Goal: Transaction & Acquisition: Book appointment/travel/reservation

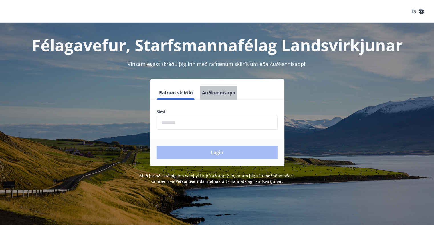
click at [216, 97] on button "Auðkennisapp" at bounding box center [219, 93] width 38 height 14
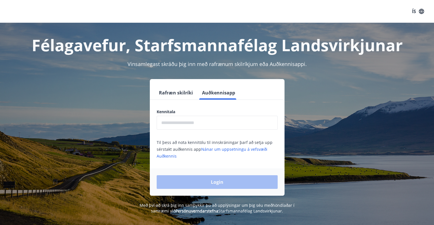
click at [192, 130] on div "Kennitala ​ Til þess að nota kennitölu til innskráningar þarf að setja upp sérs…" at bounding box center [217, 134] width 135 height 50
click at [194, 125] on input "text" at bounding box center [217, 123] width 121 height 14
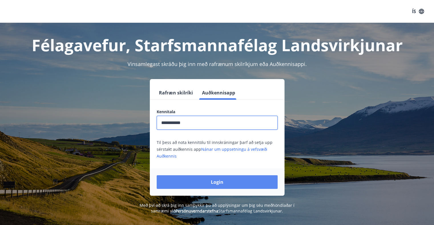
type input "**********"
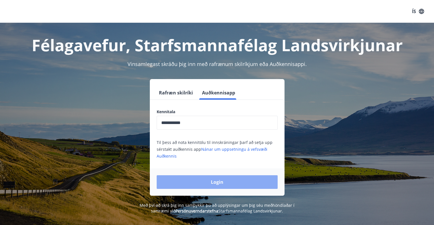
click at [214, 184] on button "Login" at bounding box center [217, 183] width 121 height 14
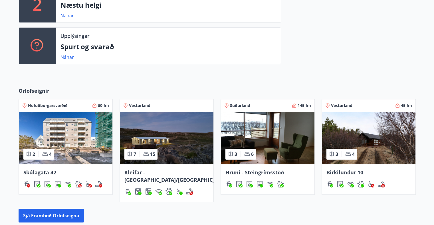
scroll to position [200, 0]
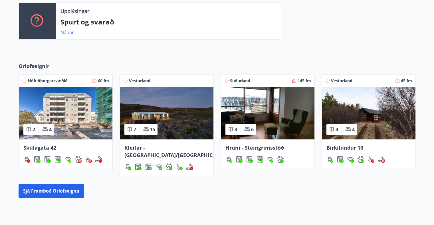
click at [266, 84] on div "Suðurland 145 fm" at bounding box center [267, 81] width 87 height 6
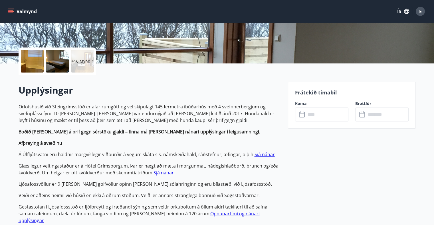
scroll to position [114, 0]
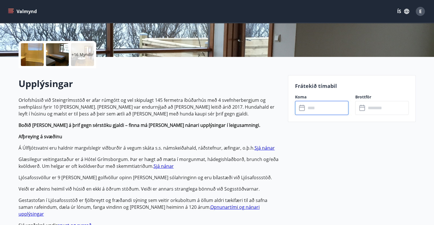
click at [325, 112] on input "text" at bounding box center [327, 108] width 42 height 14
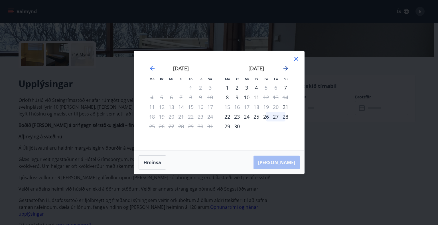
click at [286, 69] on icon "Move forward to switch to the next month." at bounding box center [285, 68] width 7 height 7
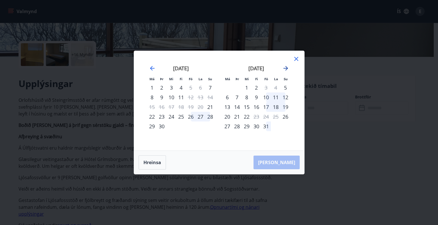
click at [286, 68] on icon "Move forward to switch to the next month." at bounding box center [285, 68] width 7 height 7
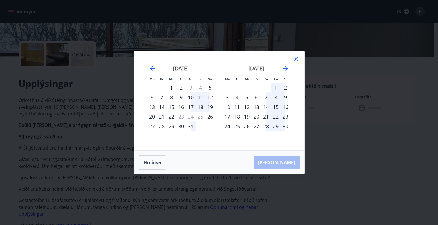
click at [277, 87] on div "1" at bounding box center [276, 88] width 10 height 10
click at [276, 87] on div "1" at bounding box center [276, 88] width 10 height 10
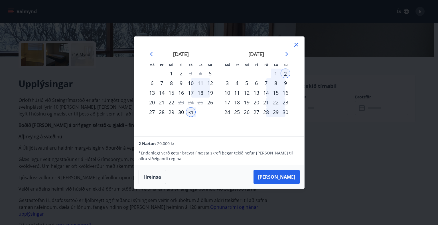
click at [189, 113] on div "31" at bounding box center [191, 112] width 10 height 10
click at [229, 82] on div "3" at bounding box center [227, 83] width 10 height 10
click at [298, 43] on icon at bounding box center [296, 44] width 7 height 7
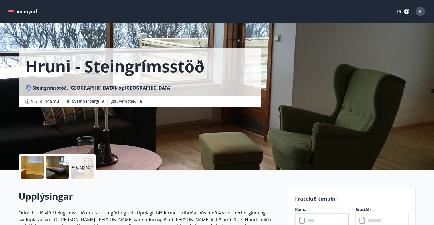
scroll to position [0, 0]
